Goal: Task Accomplishment & Management: Complete application form

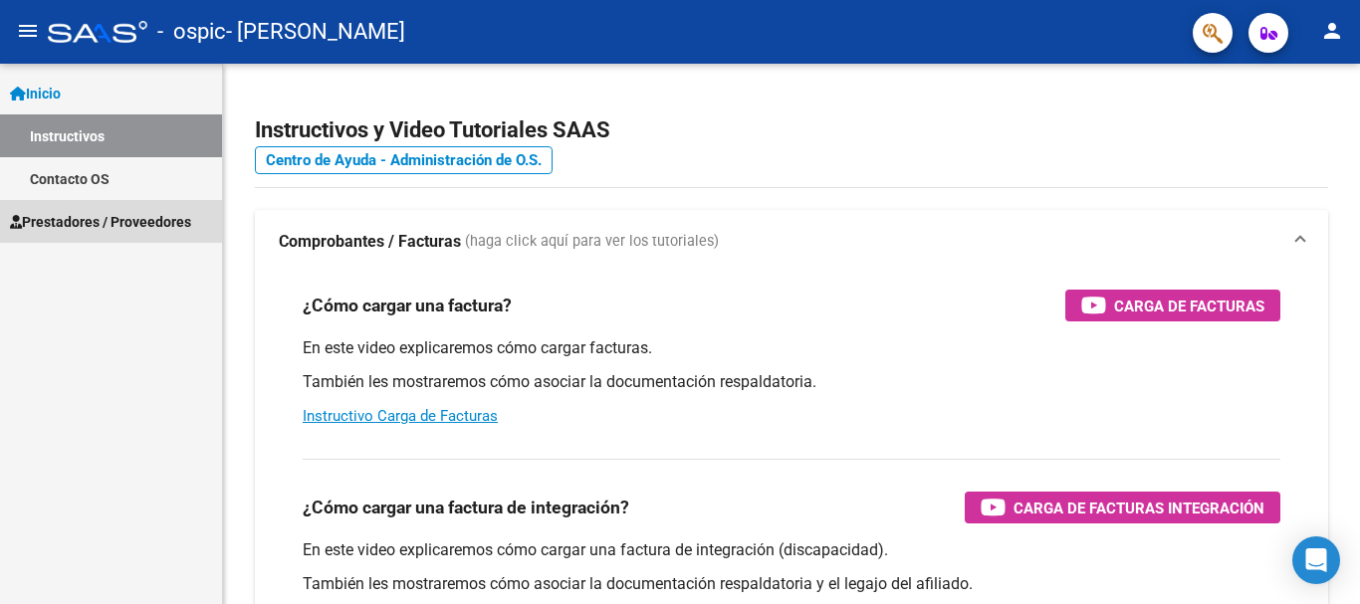
click at [82, 218] on span "Prestadores / Proveedores" at bounding box center [100, 222] width 181 height 22
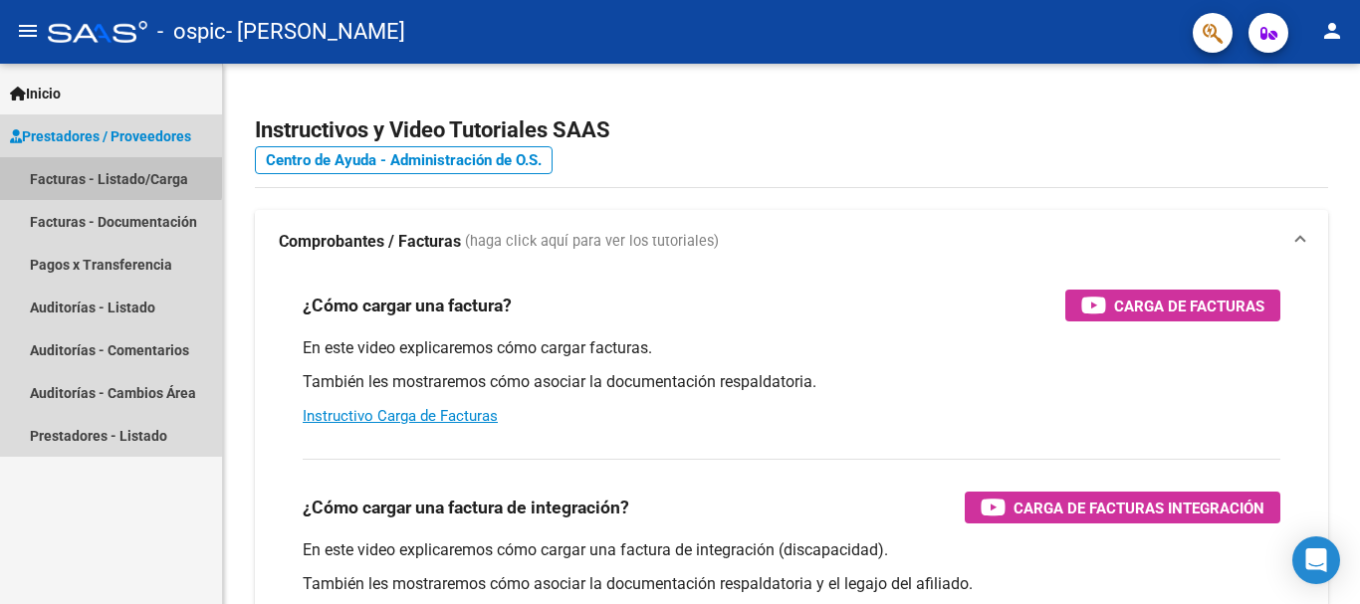
click at [95, 170] on link "Facturas - Listado/Carga" at bounding box center [111, 178] width 222 height 43
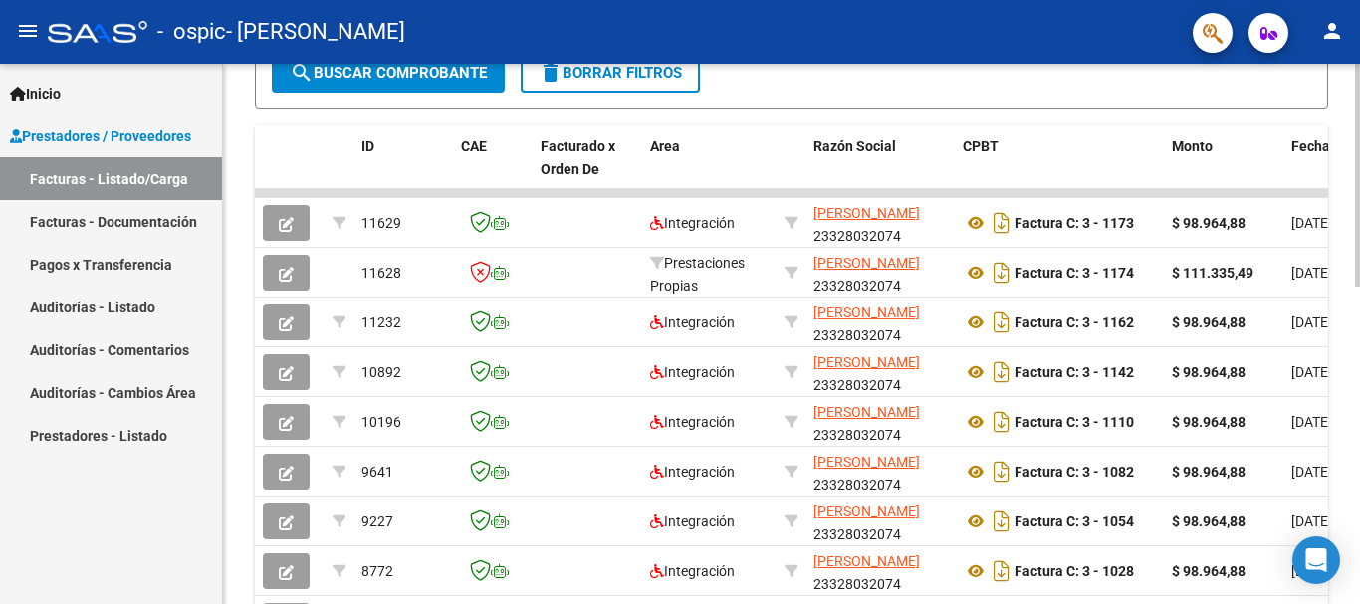
scroll to position [542, 0]
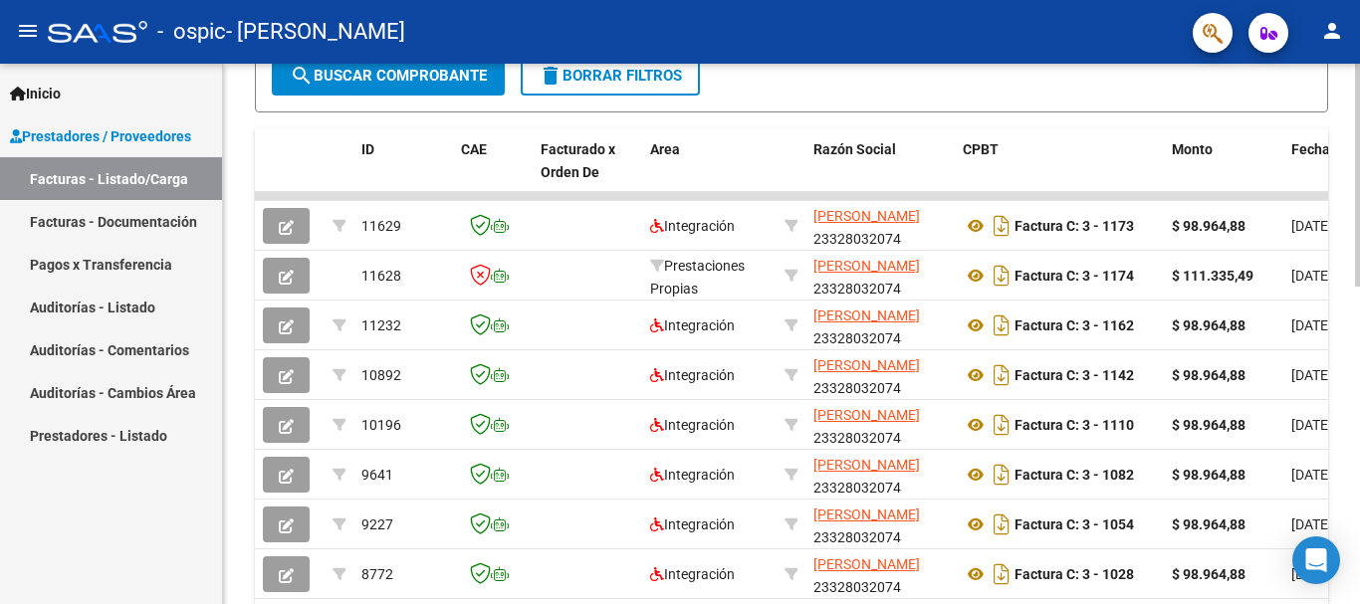
click at [1344, 369] on div "Video tutorial PRESTADORES -> Listado de CPBTs Emitidos por Prestadores / Prove…" at bounding box center [794, 170] width 1142 height 1297
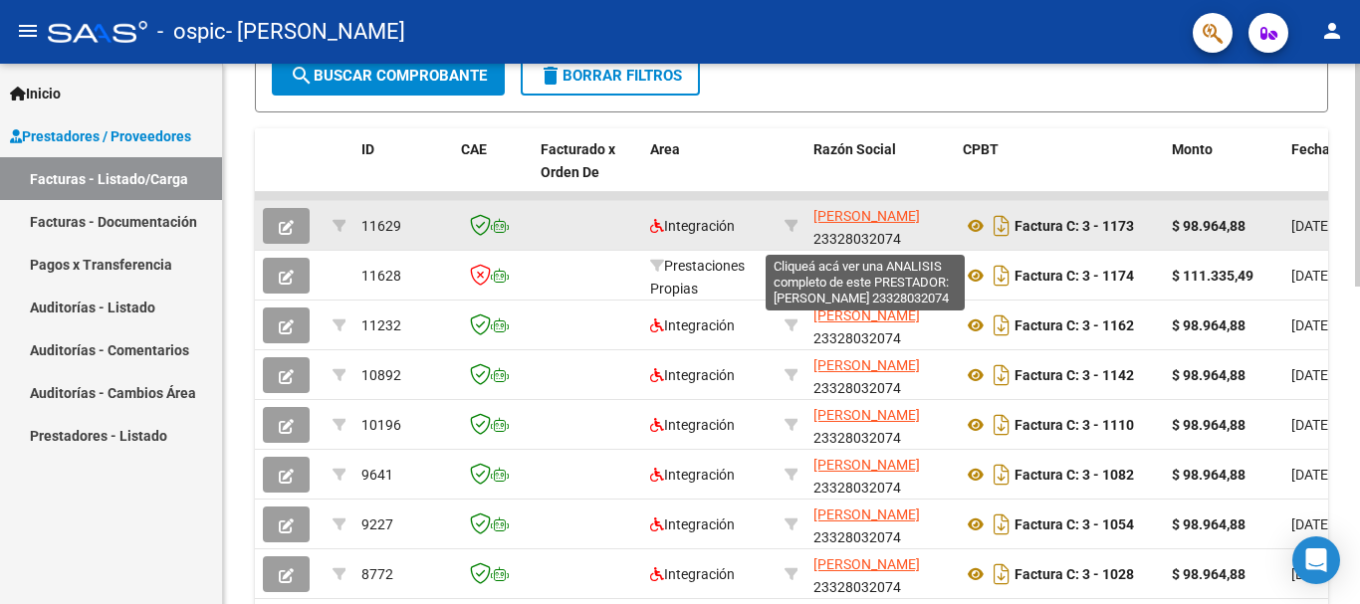
click at [842, 219] on span "[PERSON_NAME]" at bounding box center [866, 216] width 107 height 16
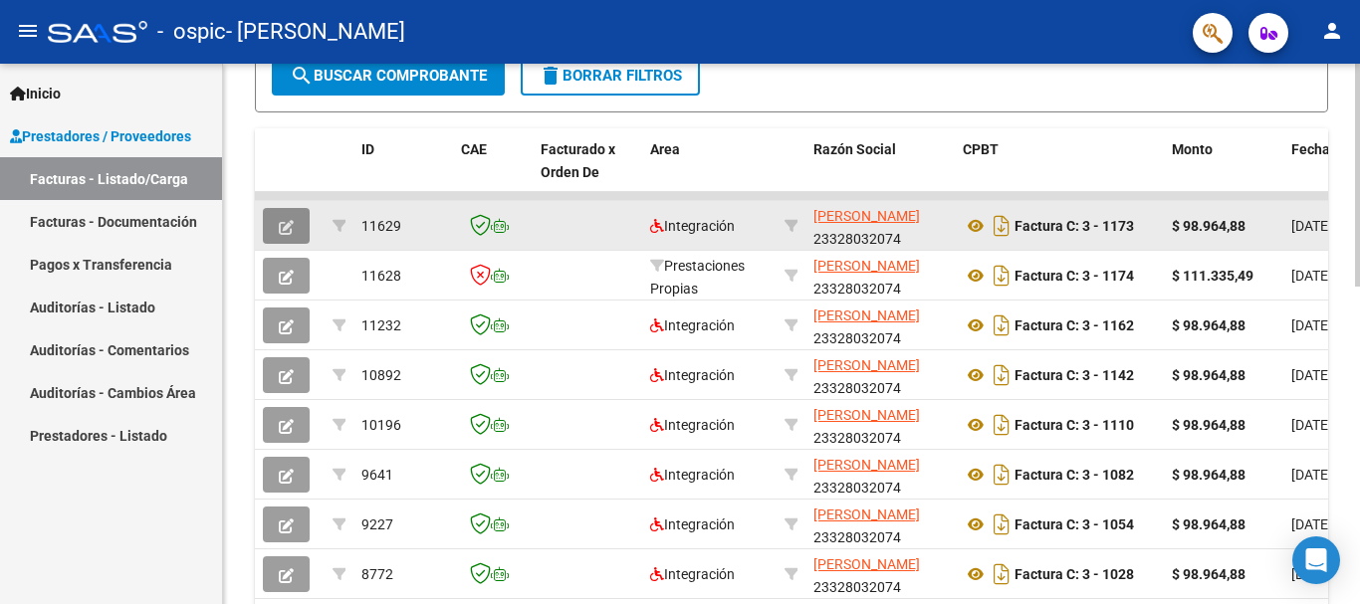
click at [290, 220] on icon "button" at bounding box center [286, 227] width 15 height 15
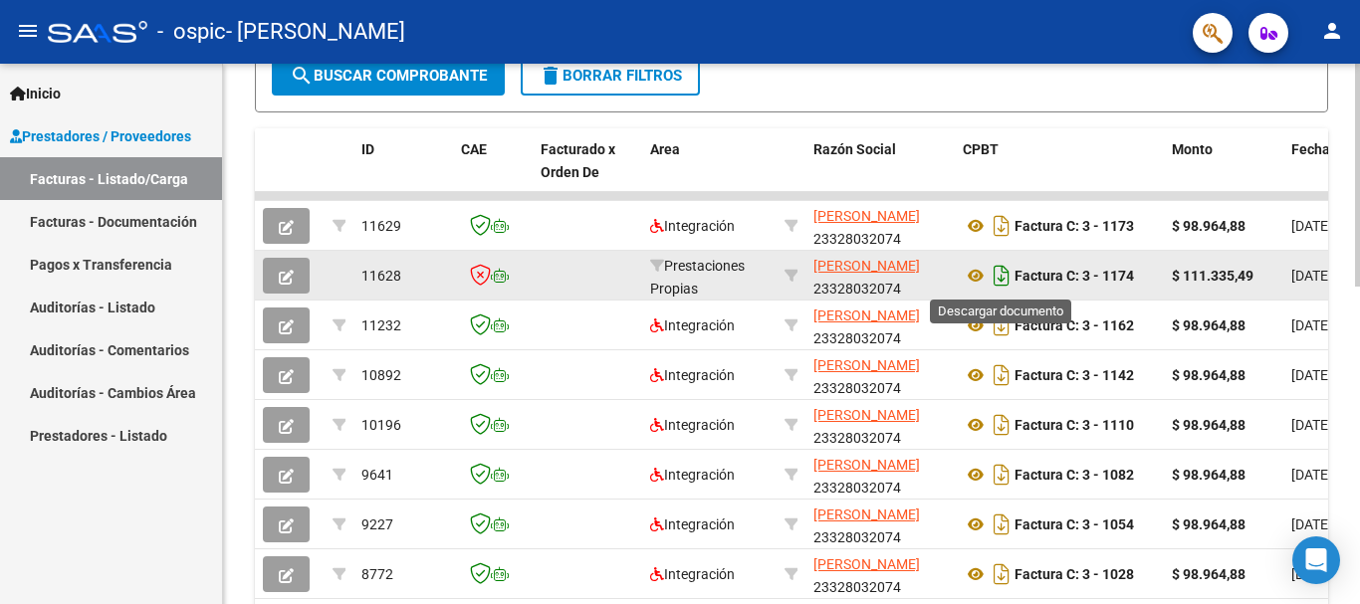
click at [1001, 274] on icon "Descargar documento" at bounding box center [1002, 276] width 26 height 32
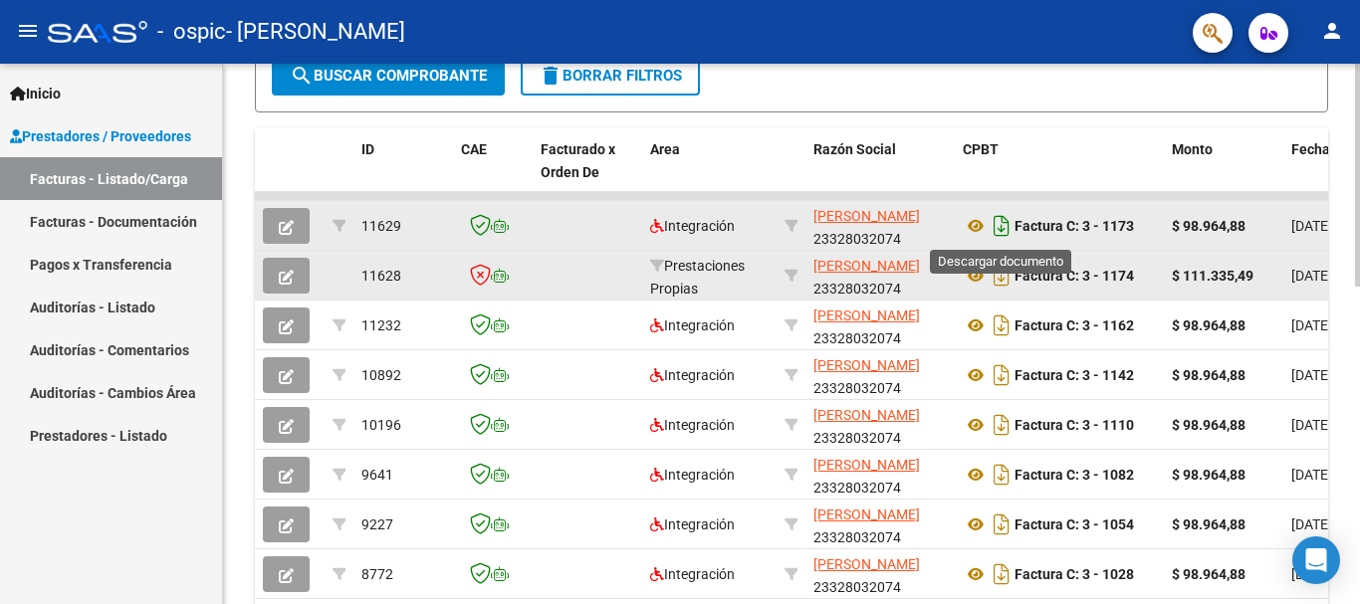
click at [1000, 229] on icon "Descargar documento" at bounding box center [1002, 226] width 26 height 32
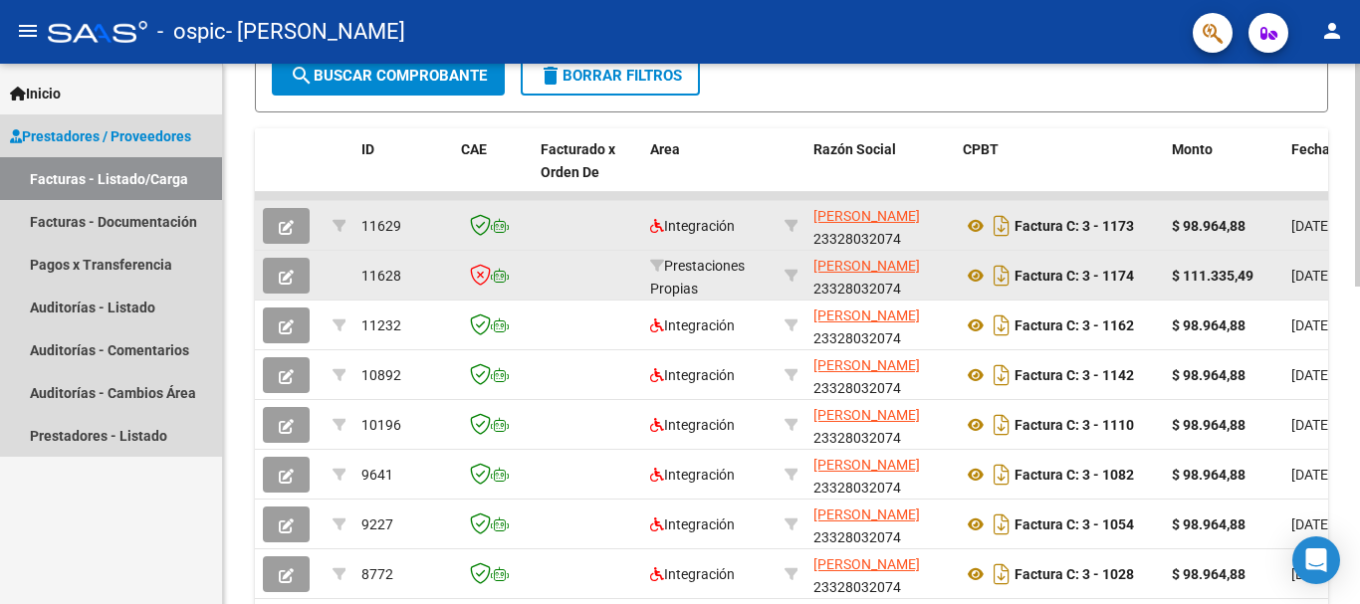
click at [185, 177] on link "Facturas - Listado/Carga" at bounding box center [111, 178] width 222 height 43
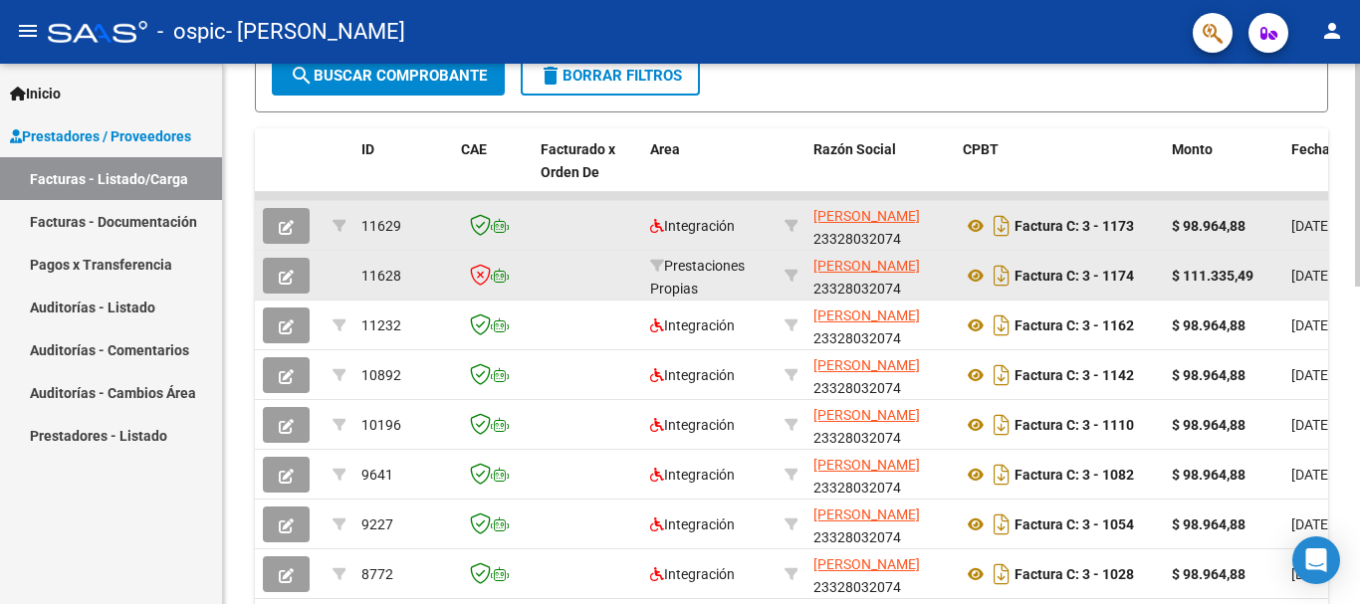
scroll to position [1, 0]
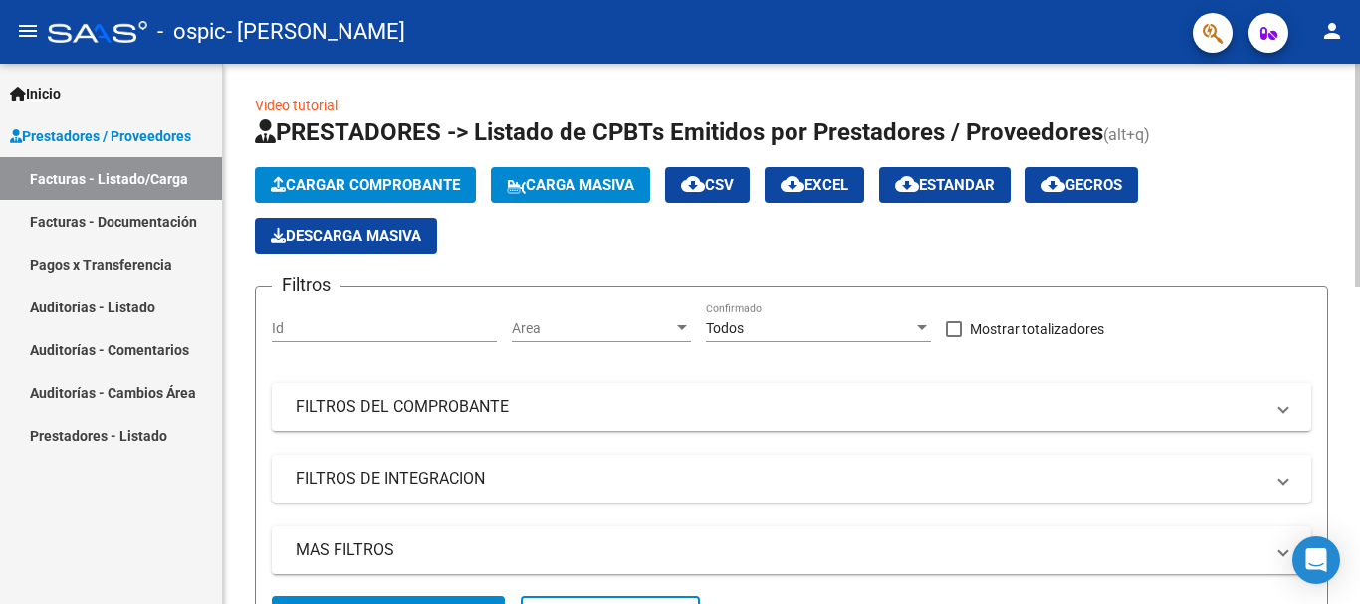
click at [1359, 84] on div at bounding box center [1357, 334] width 5 height 541
click at [1359, 84] on div at bounding box center [1357, 175] width 5 height 223
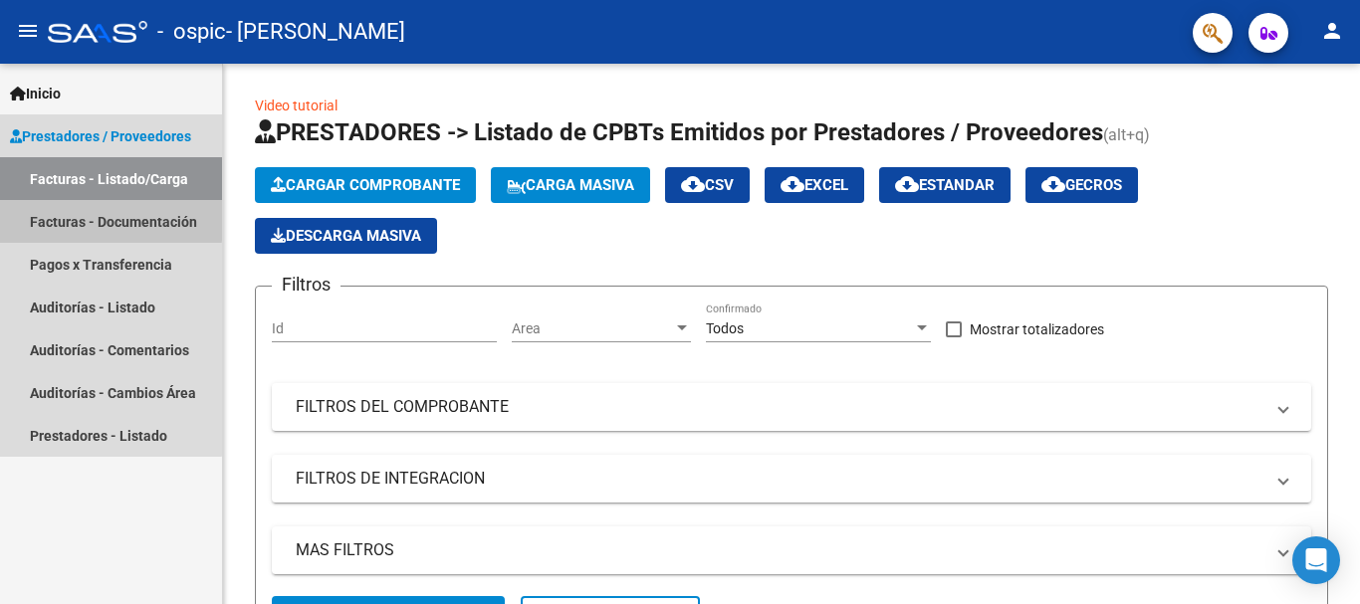
click at [84, 218] on link "Facturas - Documentación" at bounding box center [111, 221] width 222 height 43
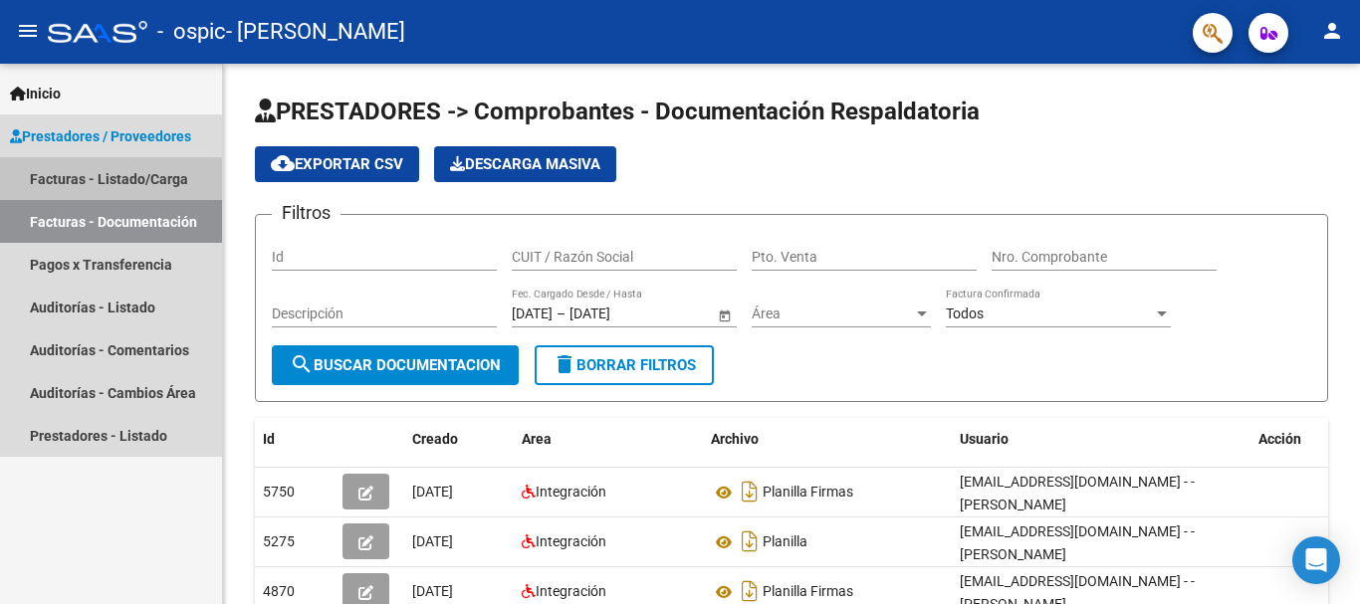
click at [101, 168] on link "Facturas - Listado/Carga" at bounding box center [111, 178] width 222 height 43
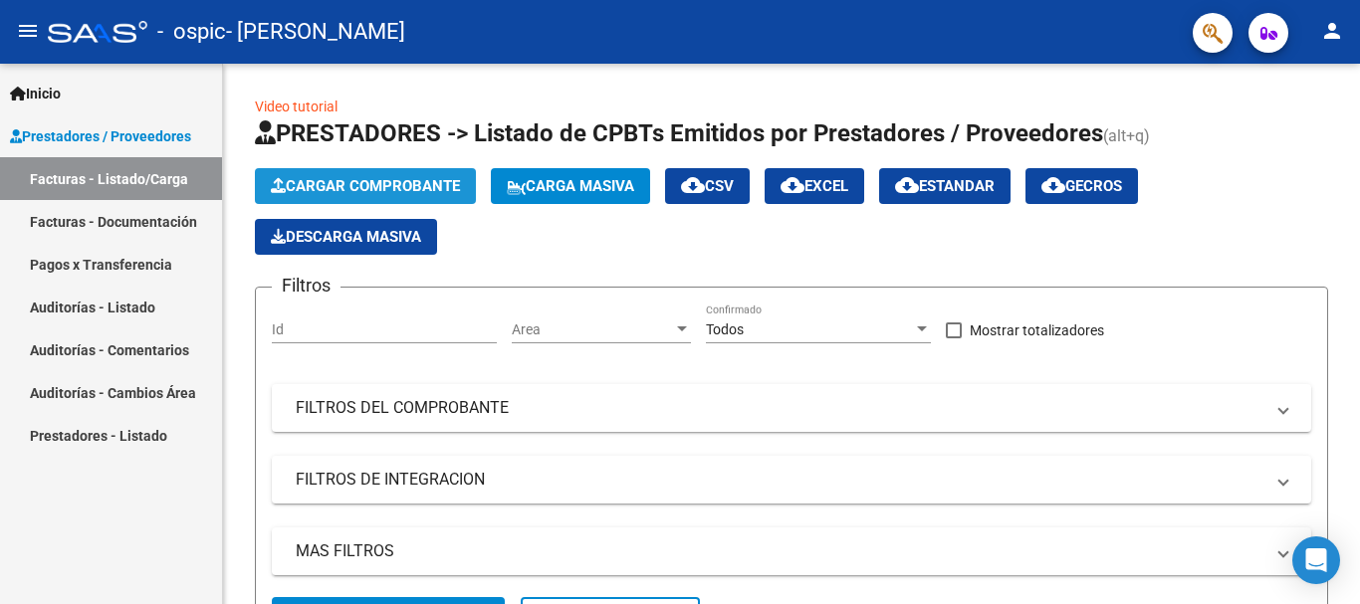
click at [324, 171] on button "Cargar Comprobante" at bounding box center [365, 186] width 221 height 36
